Goal: Task Accomplishment & Management: Manage account settings

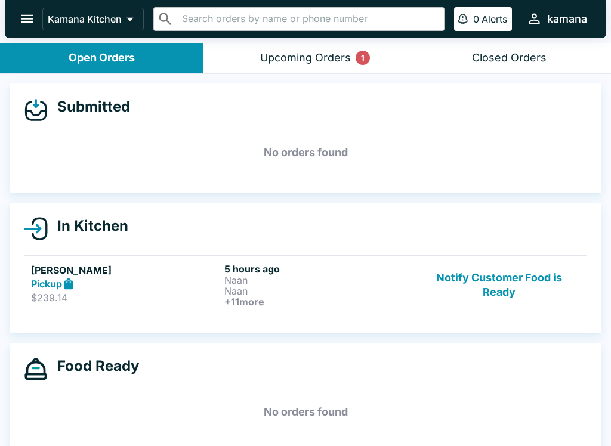
click at [24, 10] on button "open drawer" at bounding box center [27, 19] width 30 height 30
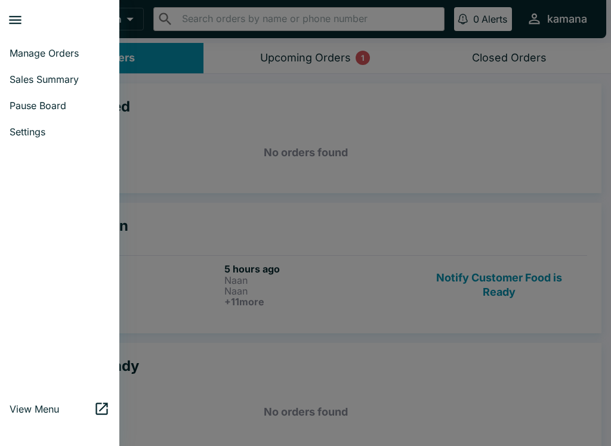
click at [295, 182] on div at bounding box center [305, 223] width 611 height 446
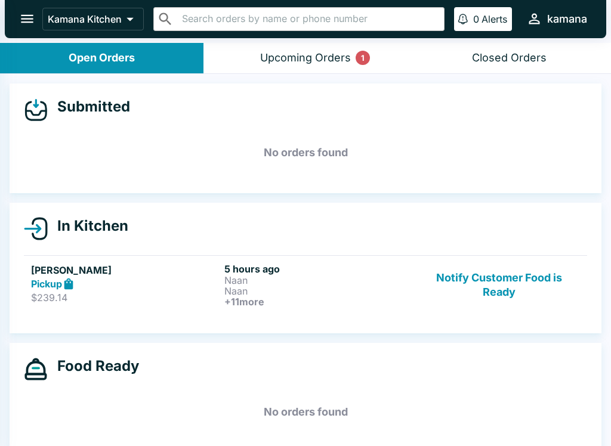
click at [312, 51] on div "Upcoming Orders 1" at bounding box center [305, 58] width 91 height 14
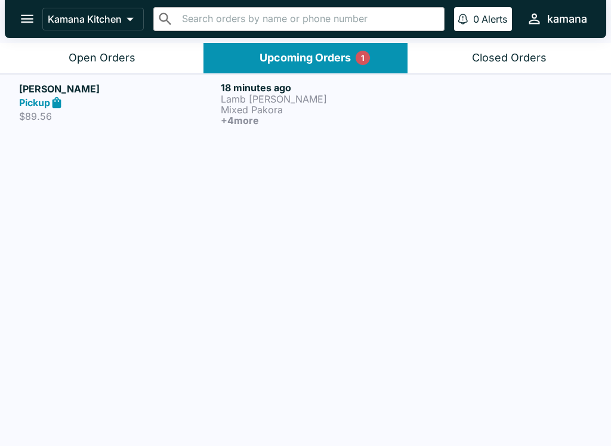
click at [383, 109] on p "Mixed Pakora" at bounding box center [319, 109] width 197 height 11
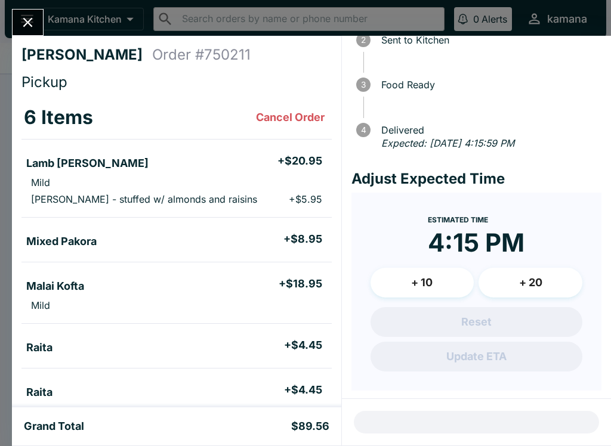
click at [29, 10] on button "Close" at bounding box center [28, 23] width 30 height 26
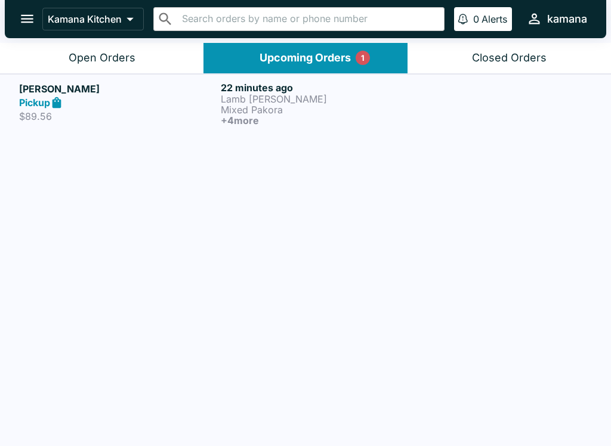
click at [323, 61] on div "Upcoming Orders 1" at bounding box center [304, 58] width 91 height 14
click at [339, 49] on button "Upcoming Orders 1" at bounding box center [304, 58] width 203 height 30
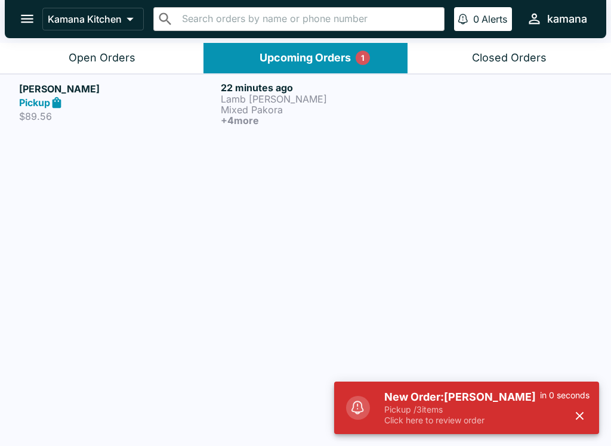
click at [33, 7] on button "open drawer" at bounding box center [27, 19] width 30 height 30
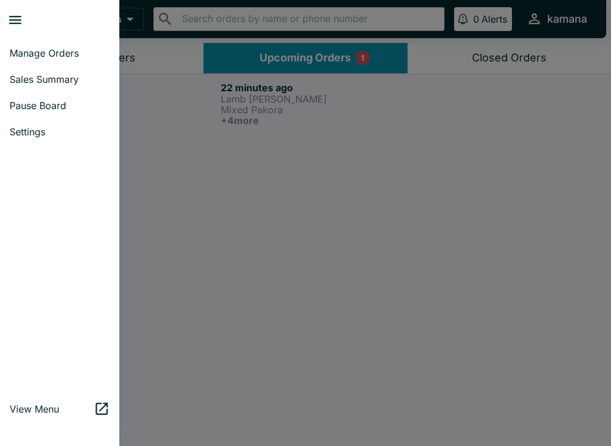
click at [39, 56] on span "Manage Orders" at bounding box center [60, 53] width 100 height 12
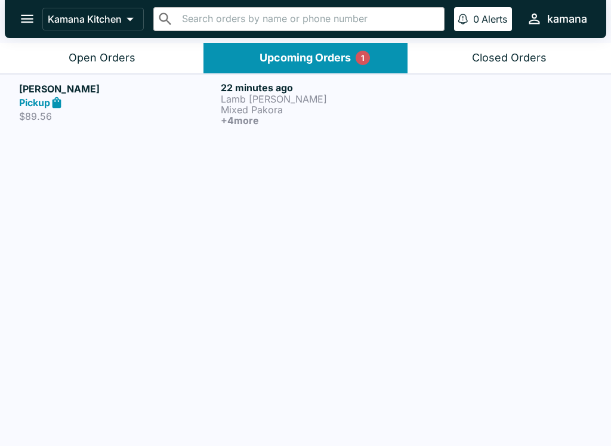
click at [314, 56] on div "Upcoming Orders 1" at bounding box center [304, 58] width 91 height 14
click at [128, 55] on div "Open Orders" at bounding box center [102, 58] width 67 height 14
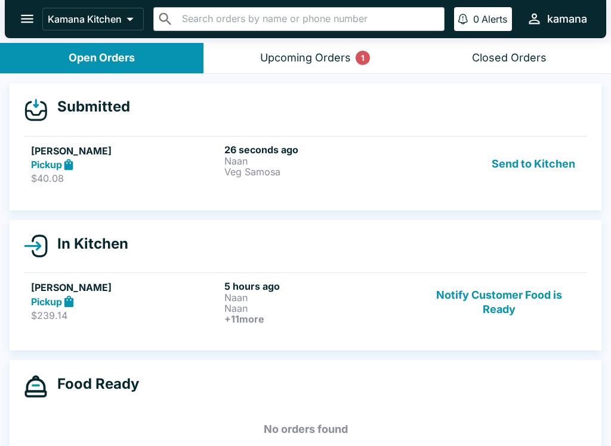
click at [535, 145] on button "Send to Kitchen" at bounding box center [533, 164] width 93 height 41
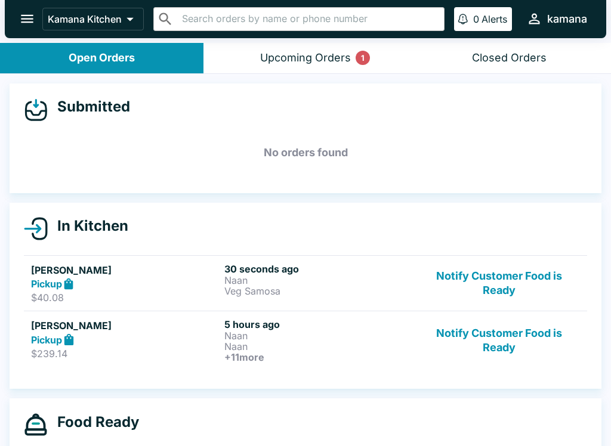
click at [337, 69] on button "Upcoming Orders 1" at bounding box center [304, 58] width 203 height 30
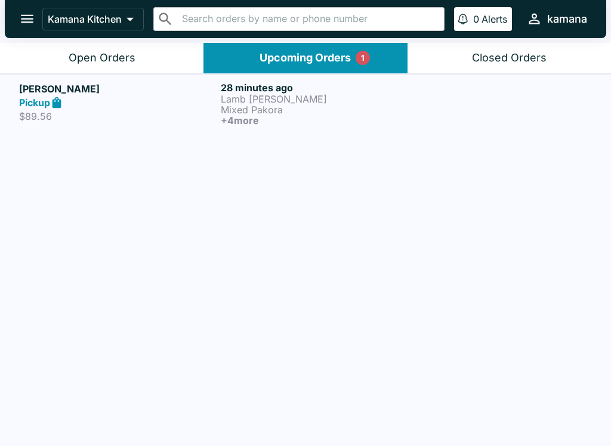
click at [272, 88] on h6 "28 minutes ago" at bounding box center [319, 88] width 197 height 12
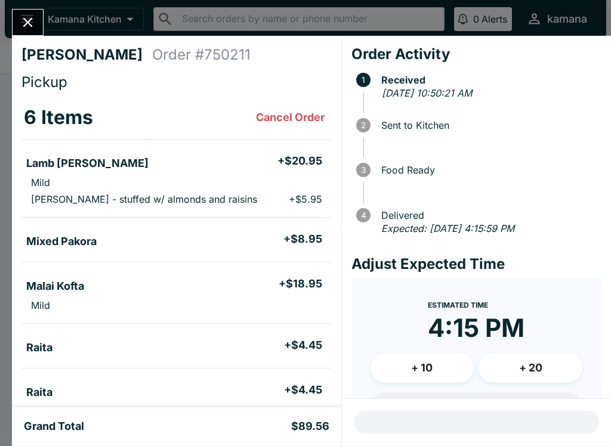
click at [32, 17] on icon "Close" at bounding box center [28, 22] width 16 height 16
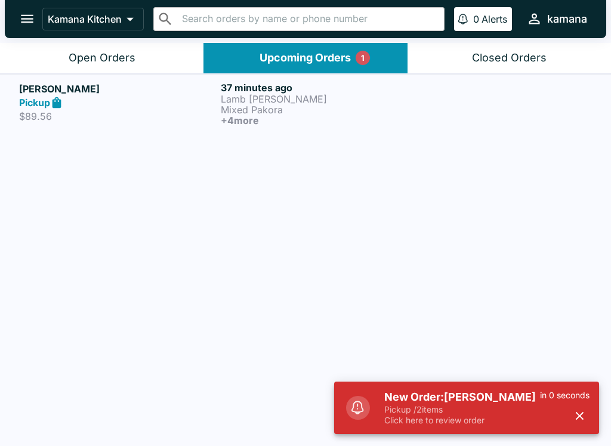
click at [24, 9] on button "open drawer" at bounding box center [27, 19] width 30 height 30
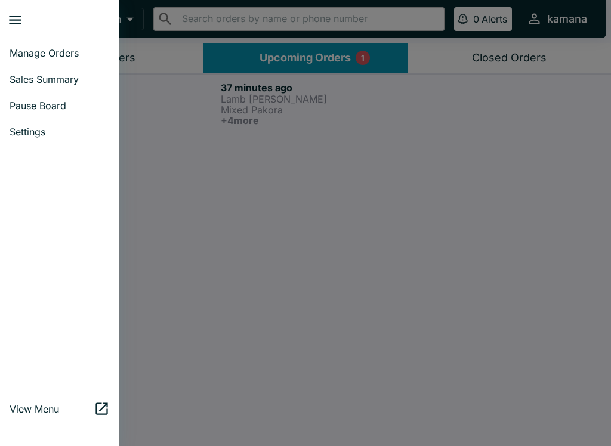
click at [41, 49] on span "Manage Orders" at bounding box center [60, 53] width 100 height 12
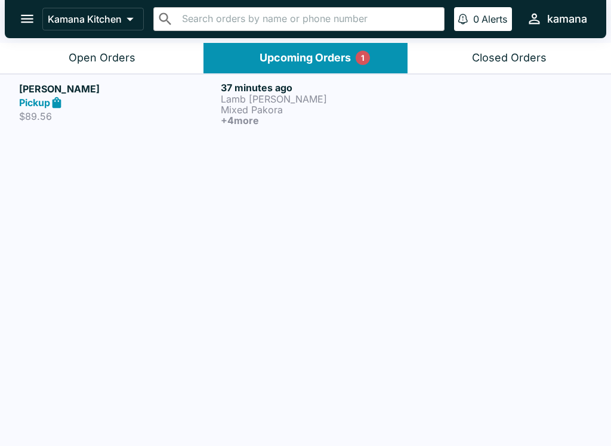
click at [23, 10] on button "open drawer" at bounding box center [27, 19] width 30 height 30
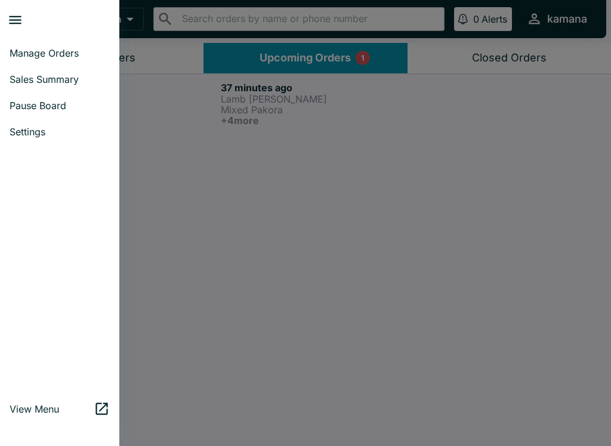
click at [165, 120] on div at bounding box center [305, 223] width 611 height 446
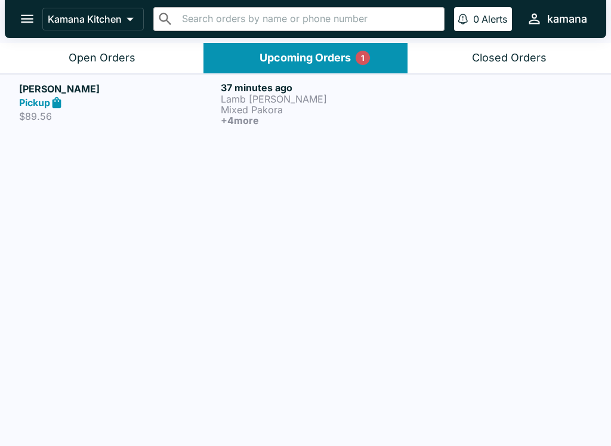
click at [175, 121] on p "$89.56" at bounding box center [117, 116] width 197 height 12
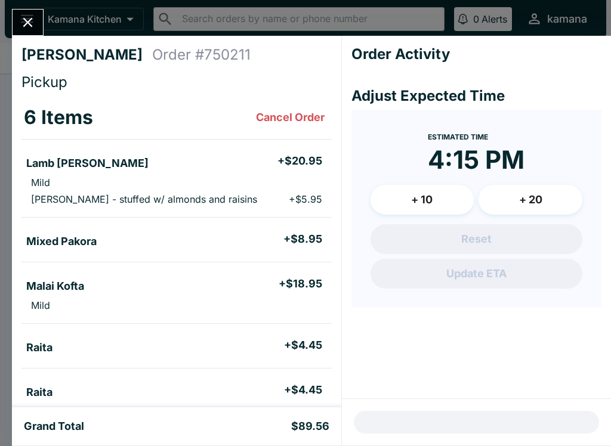
click at [101, 54] on h4 "[PERSON_NAME]" at bounding box center [86, 55] width 131 height 18
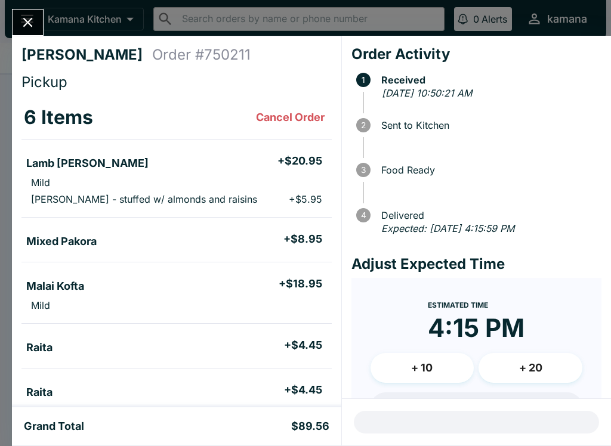
click at [36, 21] on icon "Close" at bounding box center [28, 22] width 16 height 16
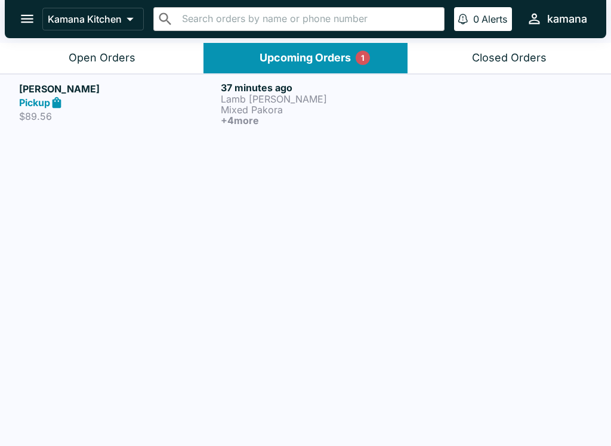
click at [103, 53] on div "Open Orders" at bounding box center [102, 58] width 67 height 14
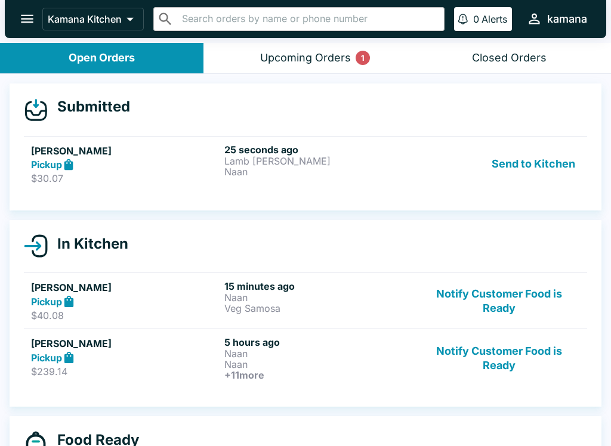
click at [543, 153] on button "Send to Kitchen" at bounding box center [533, 164] width 93 height 41
